Goal: Information Seeking & Learning: Learn about a topic

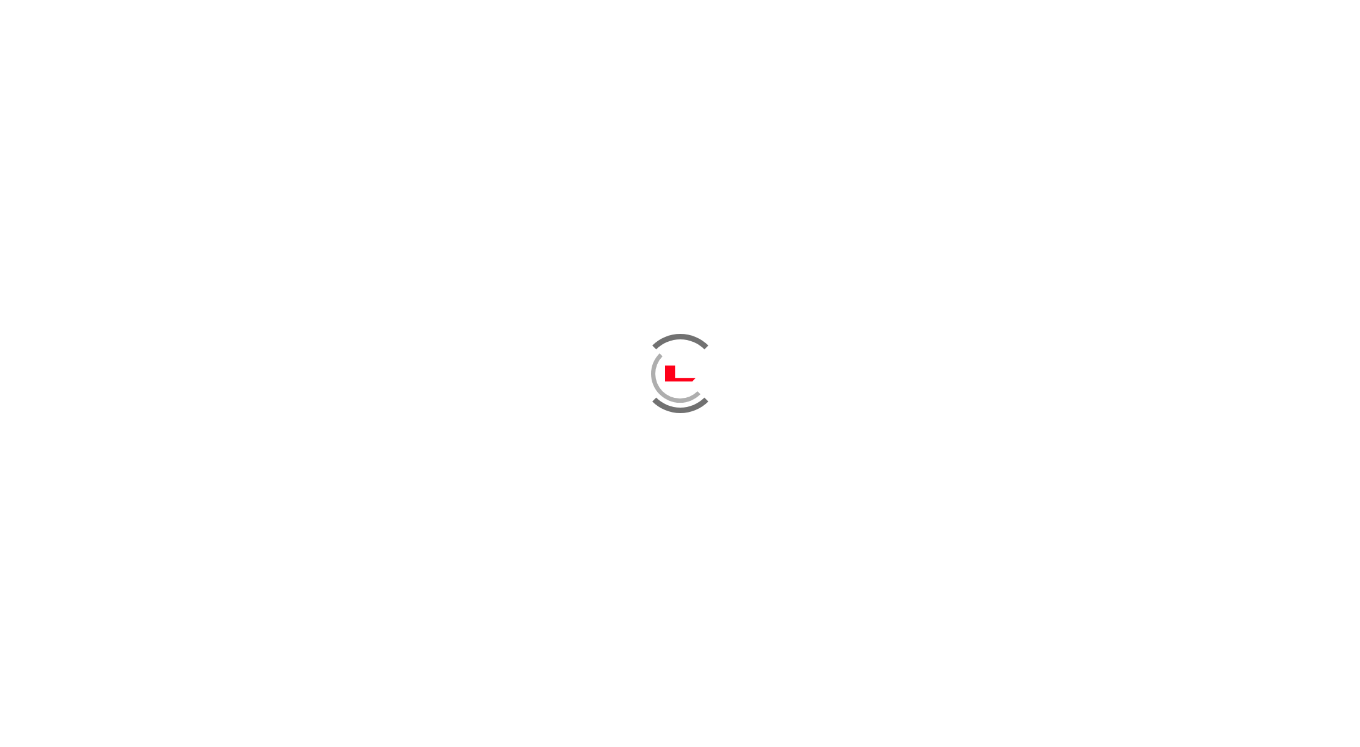
scroll to position [418, 0]
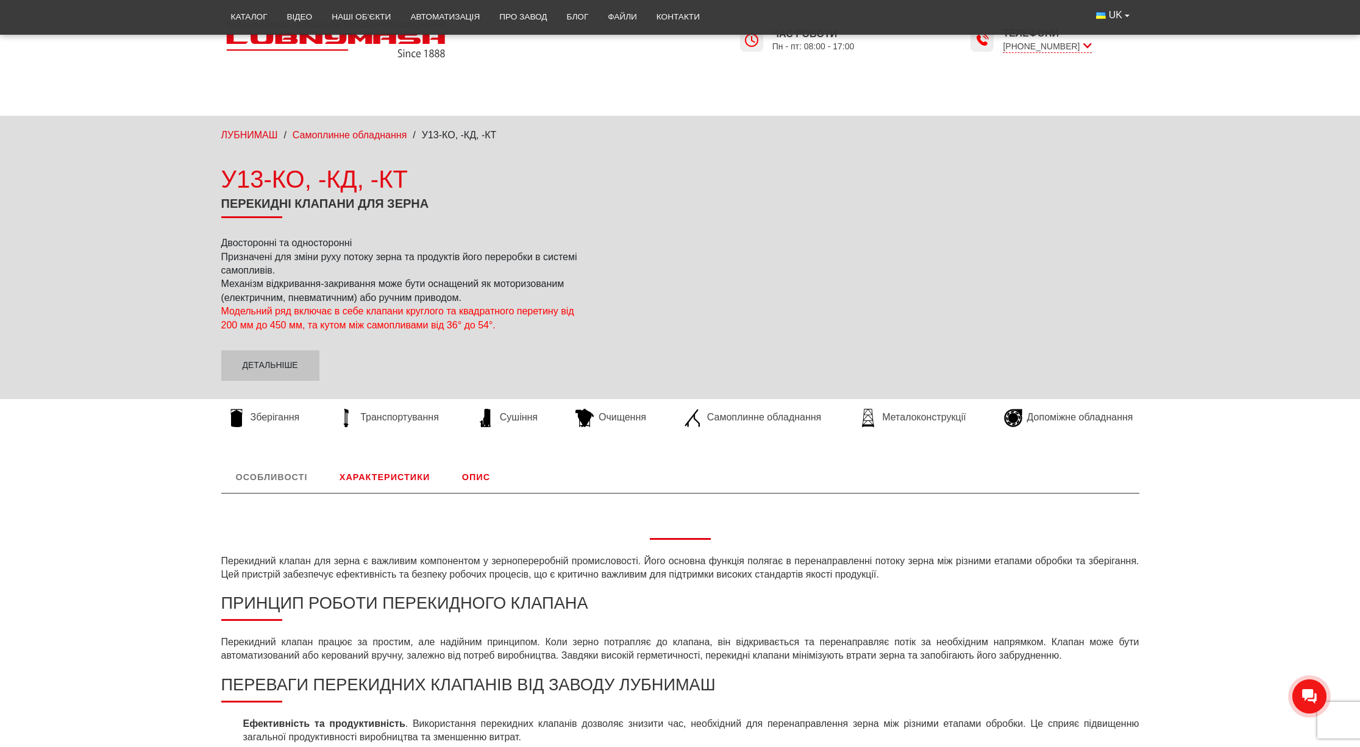
scroll to position [294, 0]
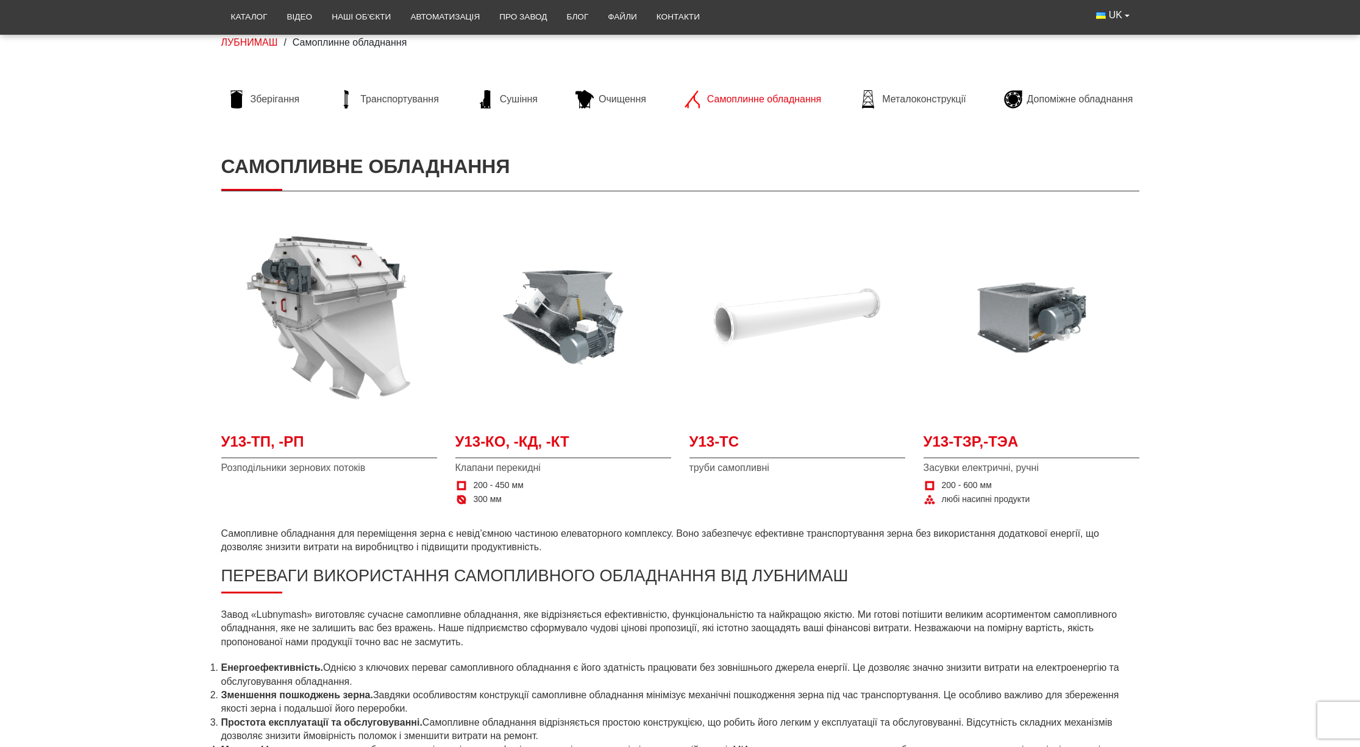
scroll to position [94, 0]
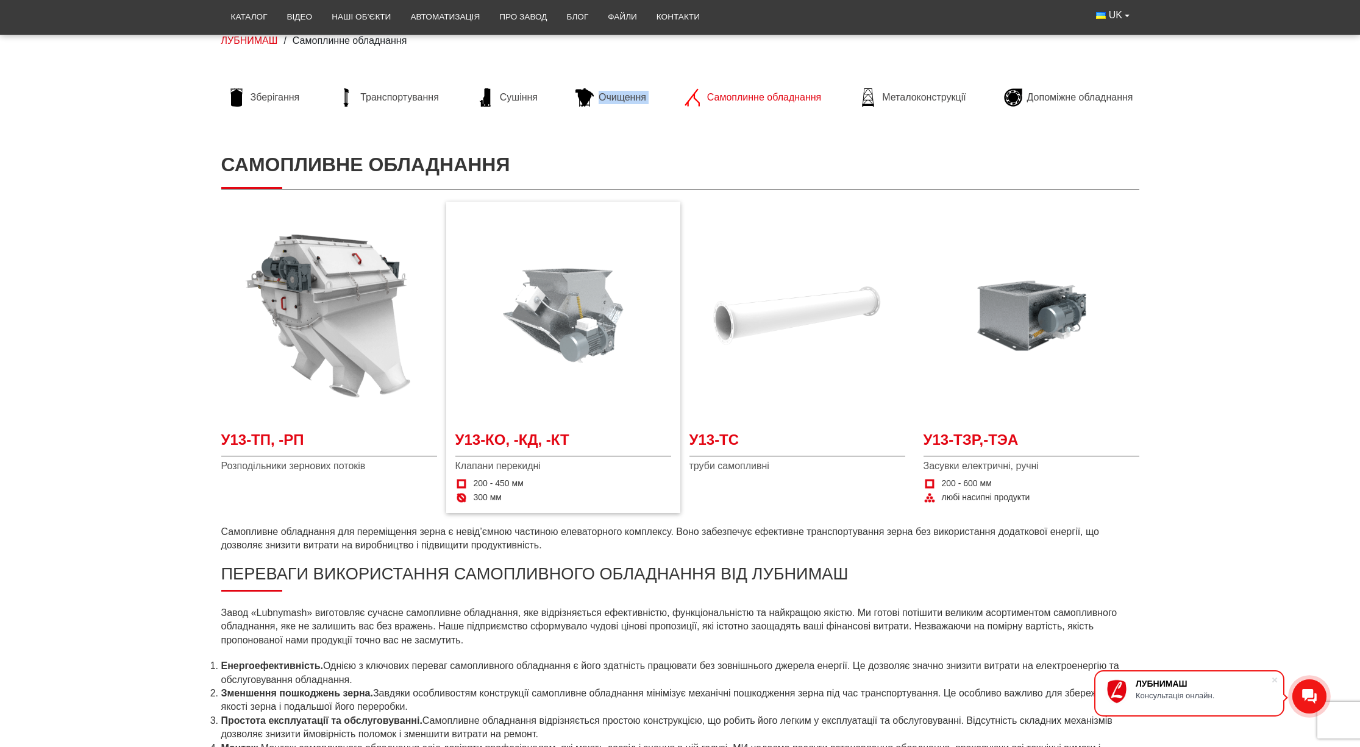
click at [561, 314] on img at bounding box center [563, 316] width 216 height 216
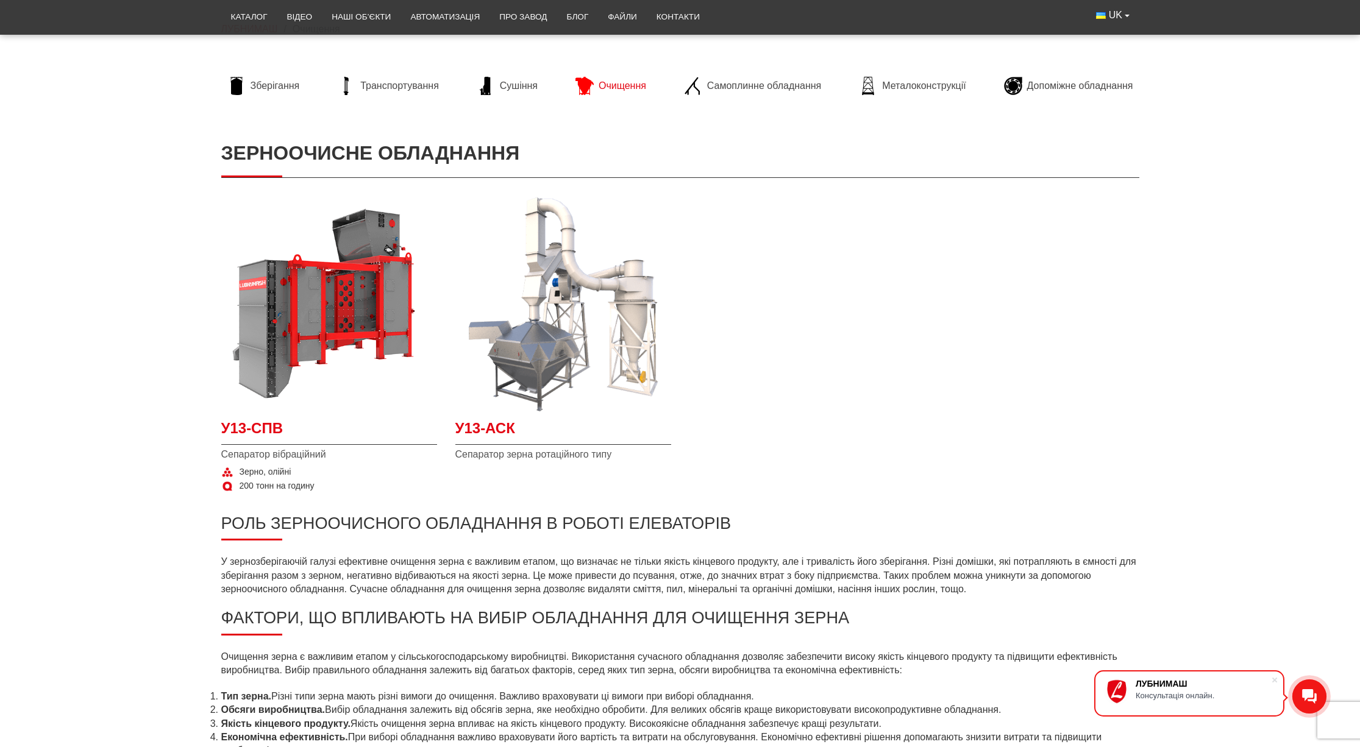
scroll to position [147, 0]
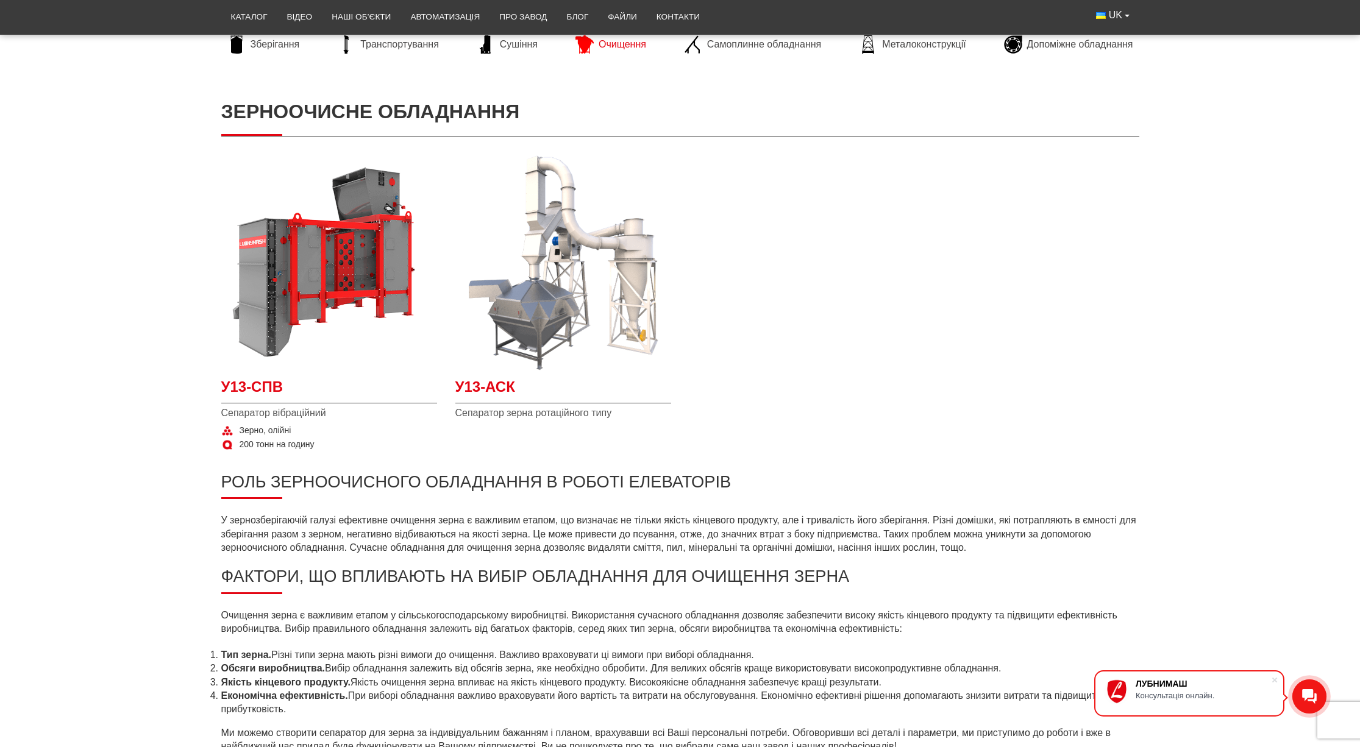
click at [252, 391] on span "У13-СПВ" at bounding box center [329, 390] width 216 height 27
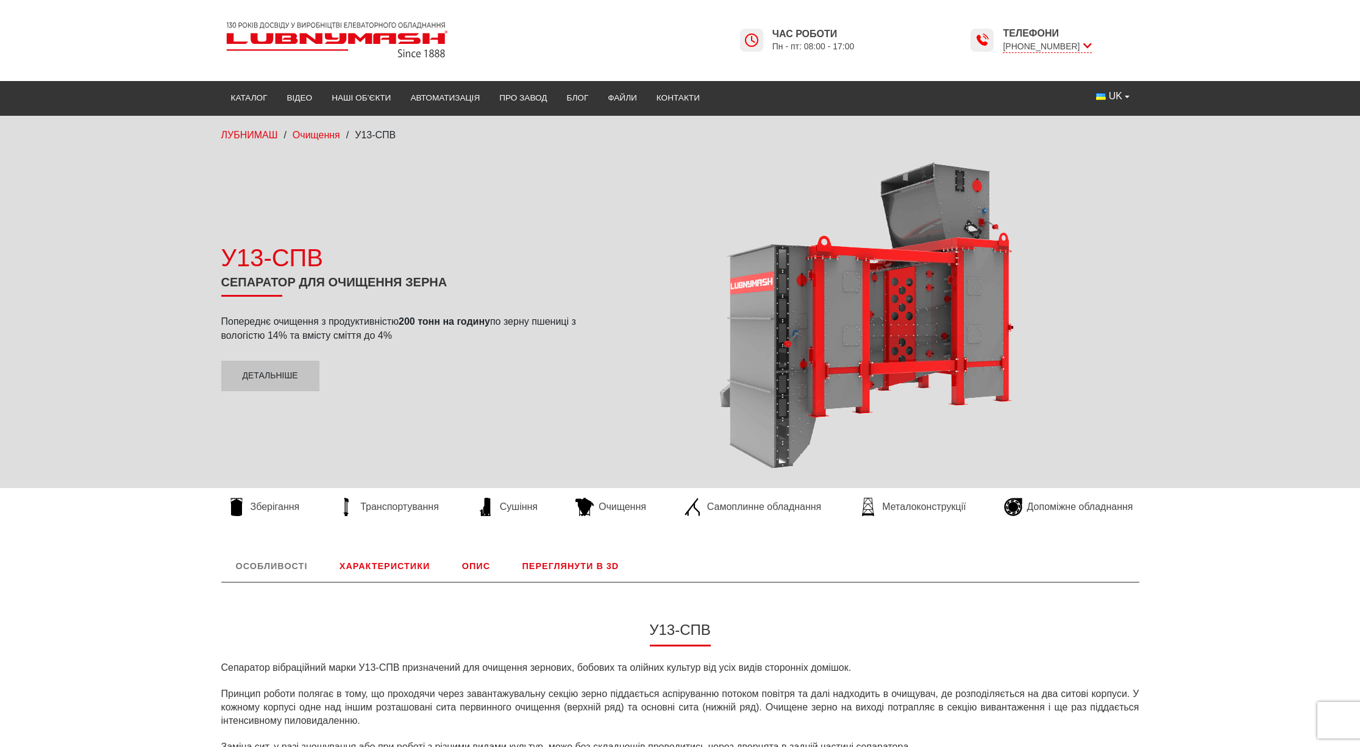
scroll to position [26, 0]
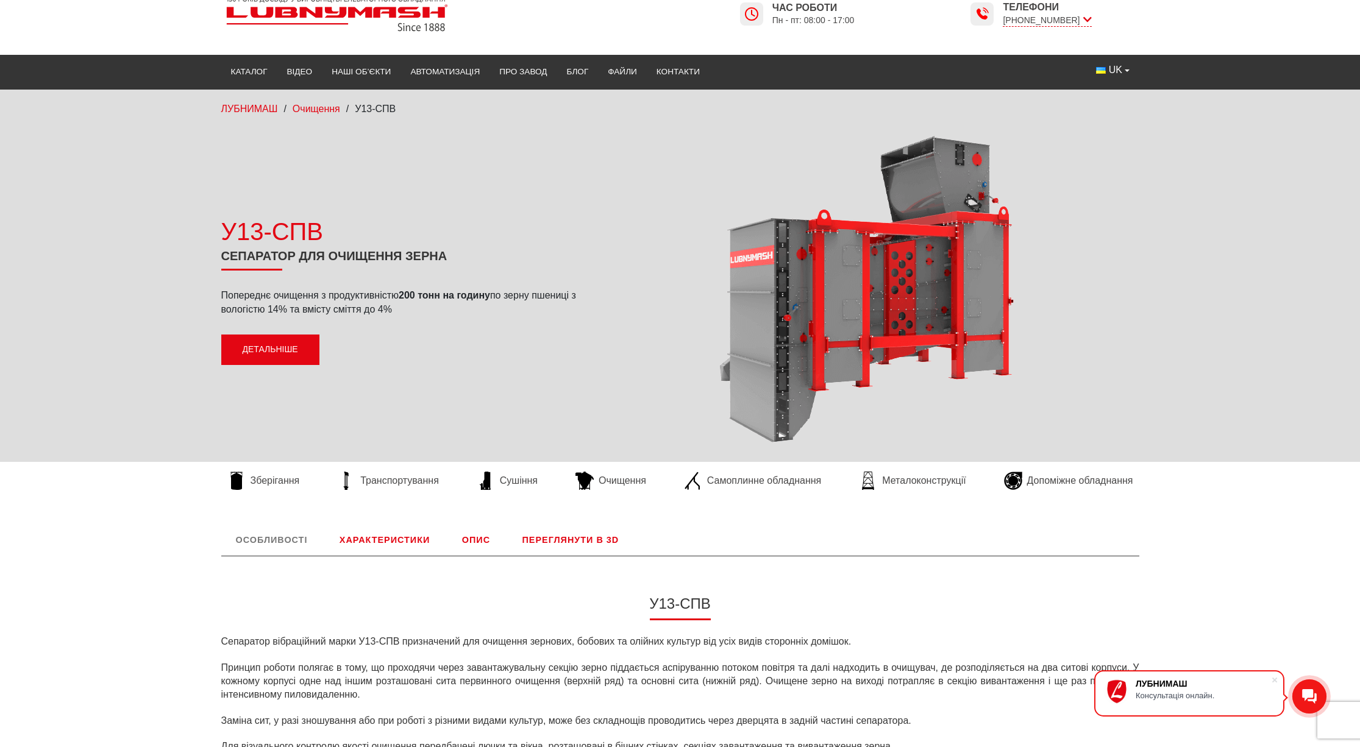
click at [285, 355] on link "Детальніше" at bounding box center [270, 350] width 98 height 30
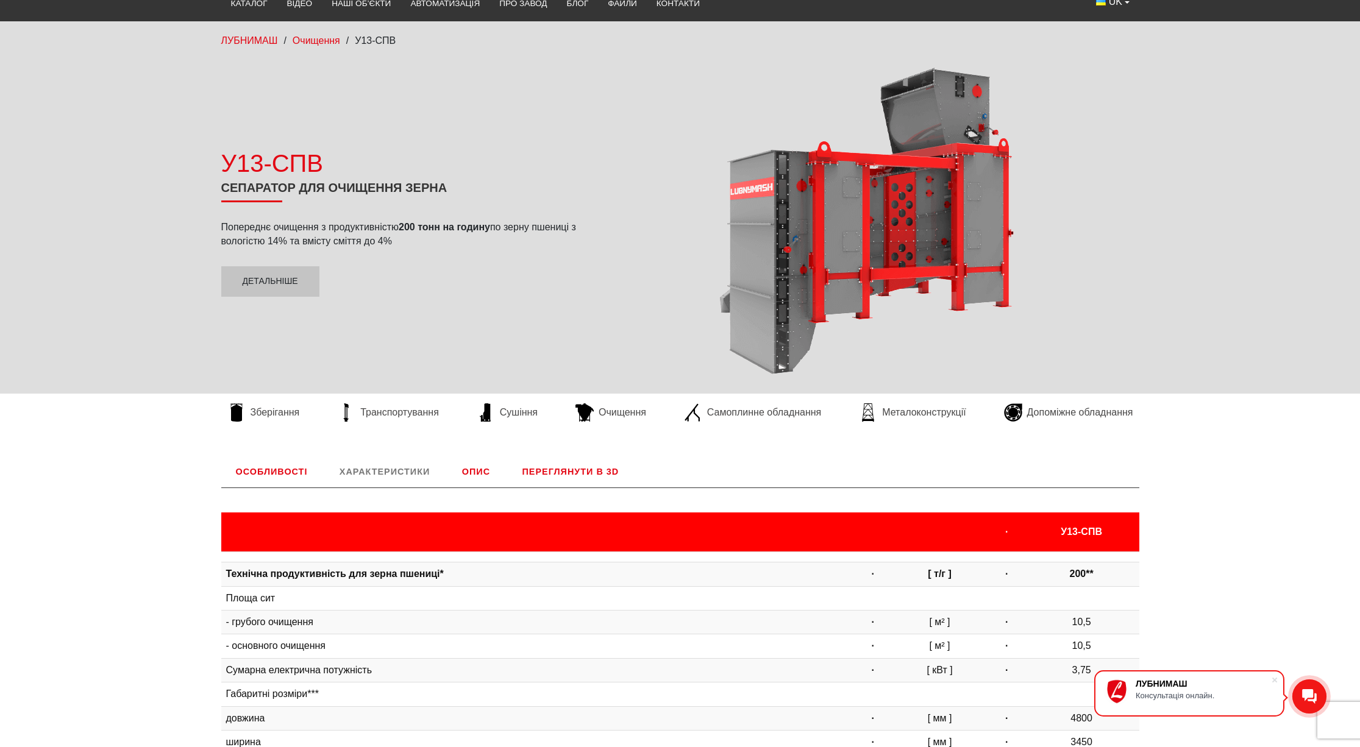
scroll to position [0, 0]
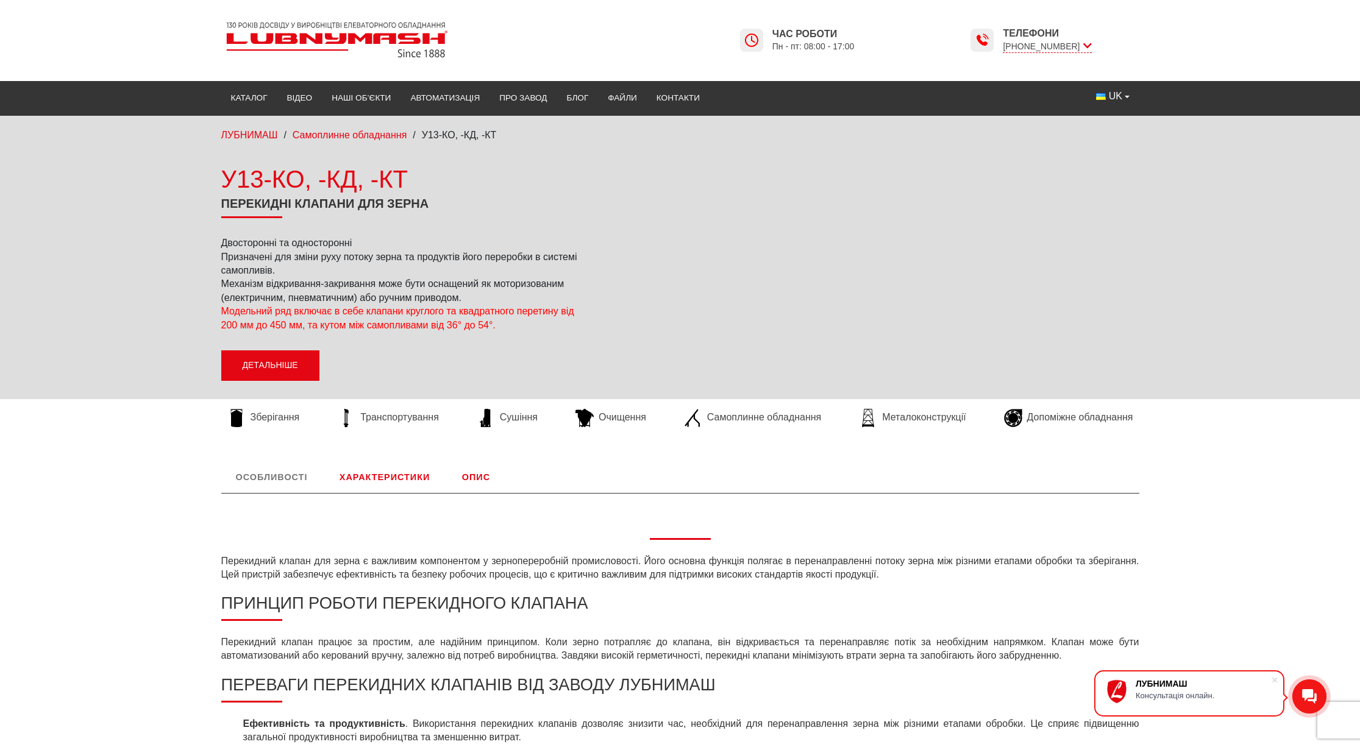
click at [257, 361] on link "Детальніше" at bounding box center [270, 365] width 98 height 30
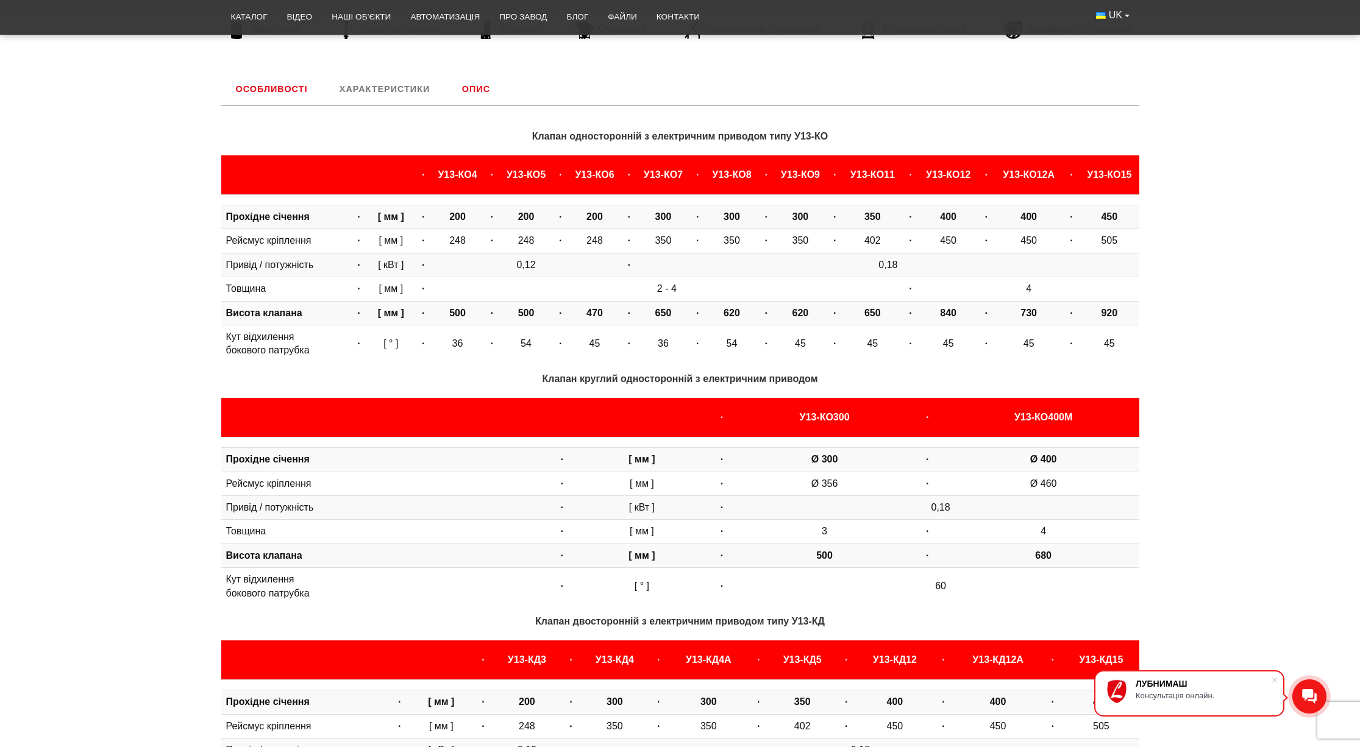
scroll to position [418, 0]
